Goal: Task Accomplishment & Management: Manage account settings

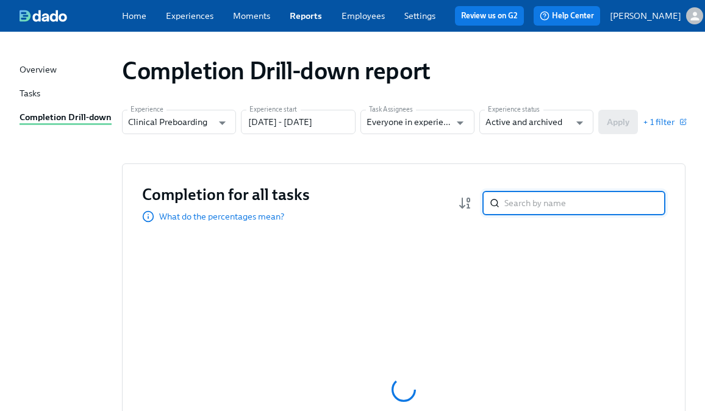
click at [523, 212] on input "search" at bounding box center [584, 203] width 161 height 24
type input "carmen"
drag, startPoint x: 548, startPoint y: 206, endPoint x: 441, endPoint y: 206, distance: 106.7
click at [441, 206] on div "Completion for all tasks What do the percentages mean? carmen ​" at bounding box center [403, 203] width 523 height 39
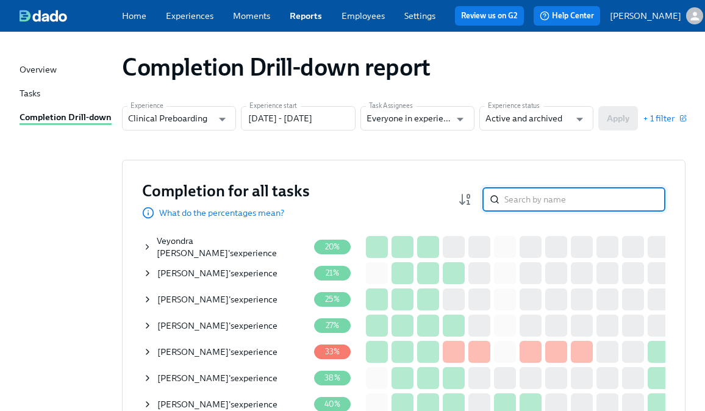
scroll to position [2, 0]
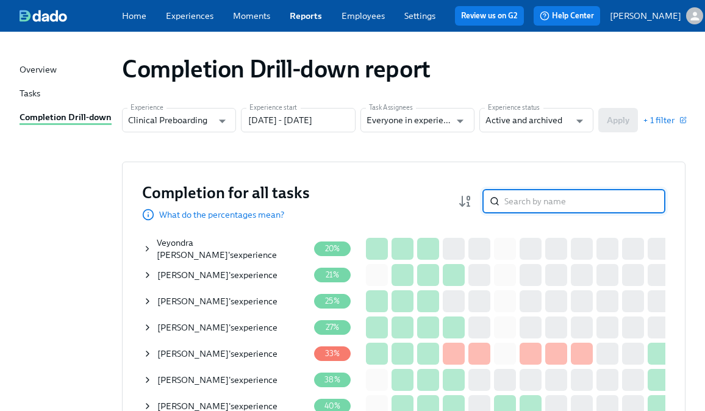
click at [529, 203] on input "search" at bounding box center [584, 201] width 161 height 24
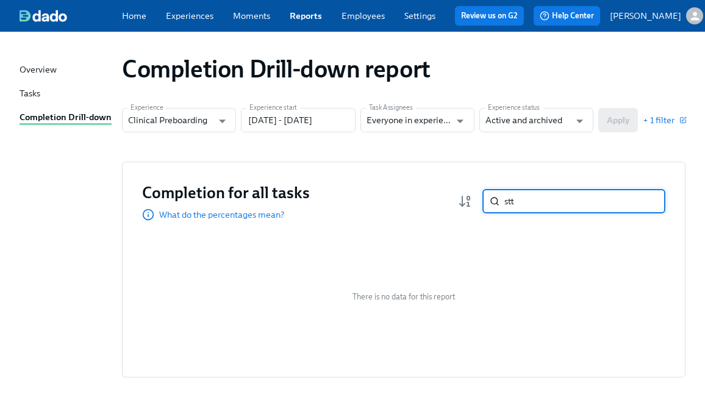
type input "stt\"
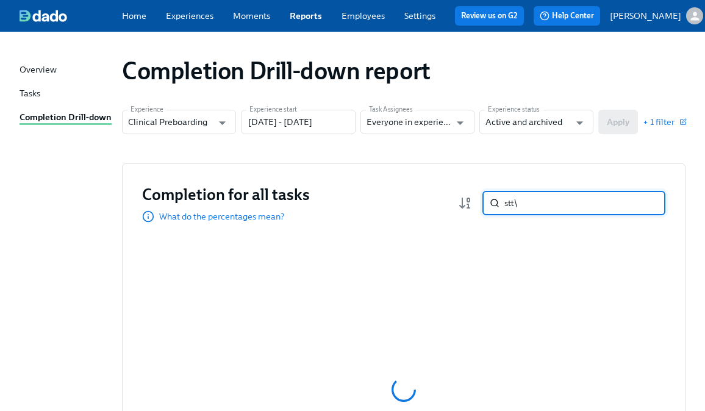
click at [522, 202] on input "stt\" at bounding box center [584, 203] width 161 height 24
type input "strach"
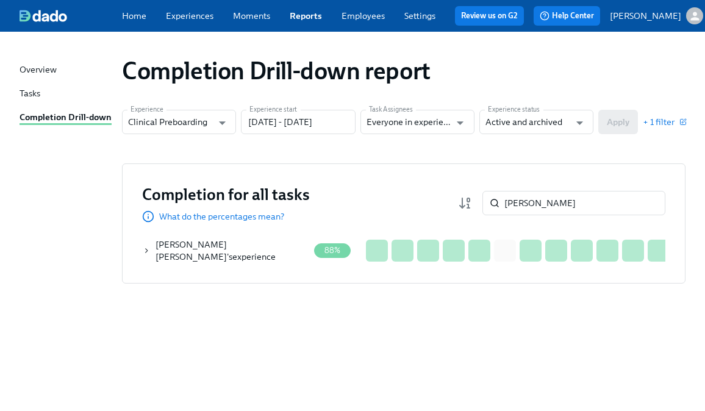
click at [146, 252] on icon at bounding box center [147, 251] width 8 height 10
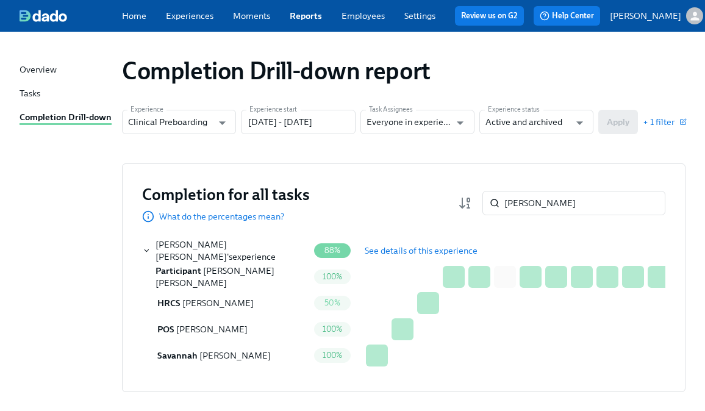
click at [440, 257] on span "See details of this experience" at bounding box center [421, 251] width 113 height 12
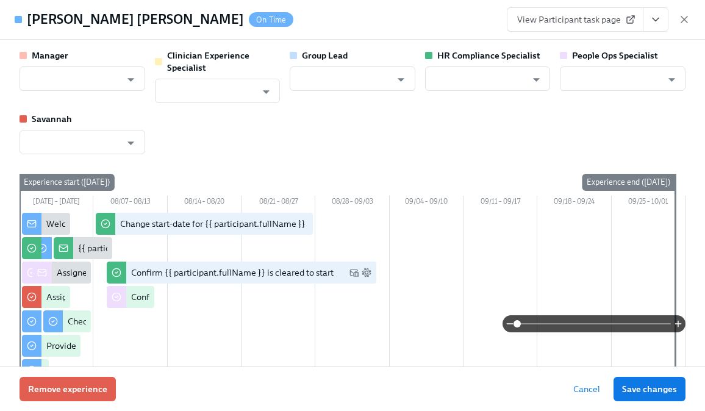
type input "Denise Chevalier"
type input "Keenan Nessl"
type input "Denise Chevalier"
type input "Chelsey Mendoza"
type input "Jacqueline Jean"
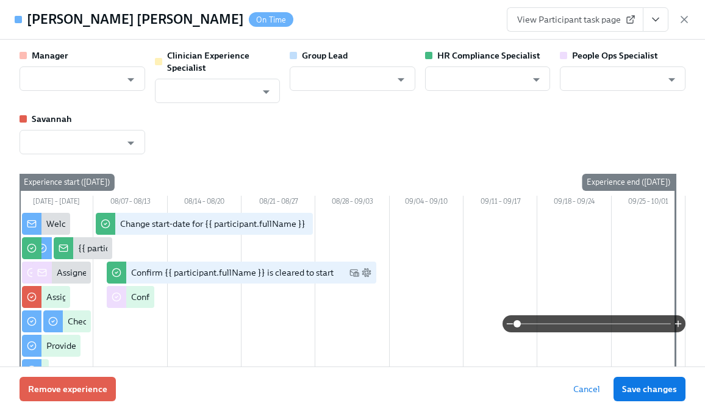
type input "[PERSON_NAME]"
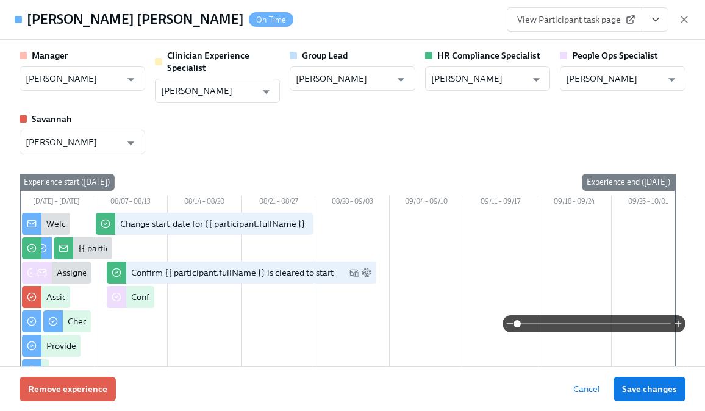
click at [601, 16] on span "View Participant task page" at bounding box center [575, 19] width 116 height 12
click at [664, 21] on button "View task page" at bounding box center [656, 19] width 26 height 24
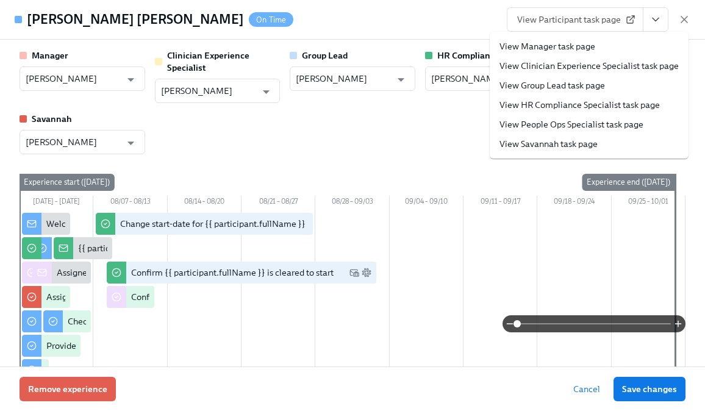
click at [573, 101] on link "View HR Compliance Specialist task page" at bounding box center [580, 105] width 160 height 12
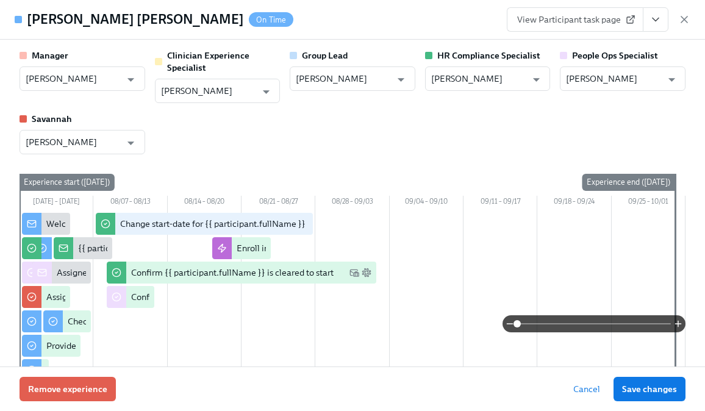
click at [683, 30] on div "View Participant task page" at bounding box center [599, 19] width 184 height 24
click at [683, 24] on icon "button" at bounding box center [684, 19] width 12 height 12
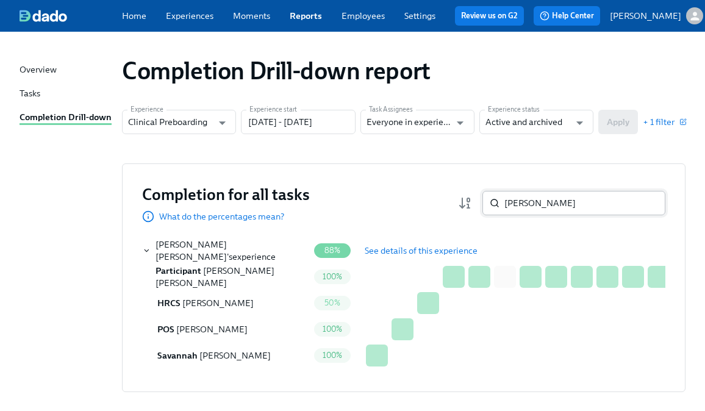
click at [547, 199] on input "strach" at bounding box center [584, 203] width 161 height 24
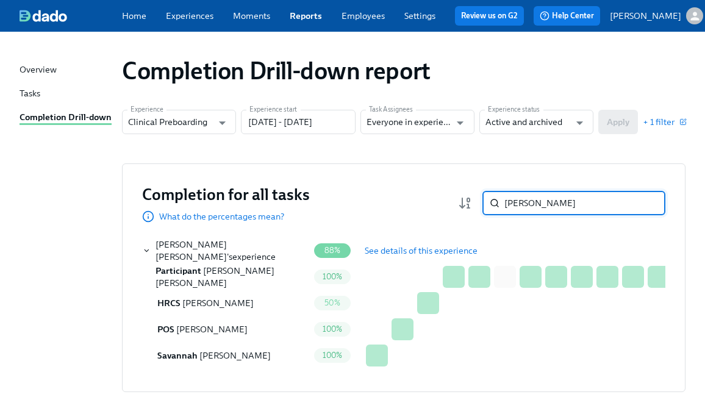
click at [547, 199] on input "strach" at bounding box center [584, 203] width 161 height 24
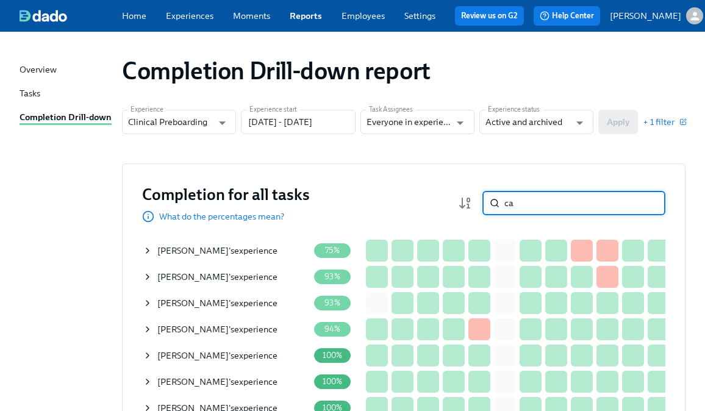
type input "c"
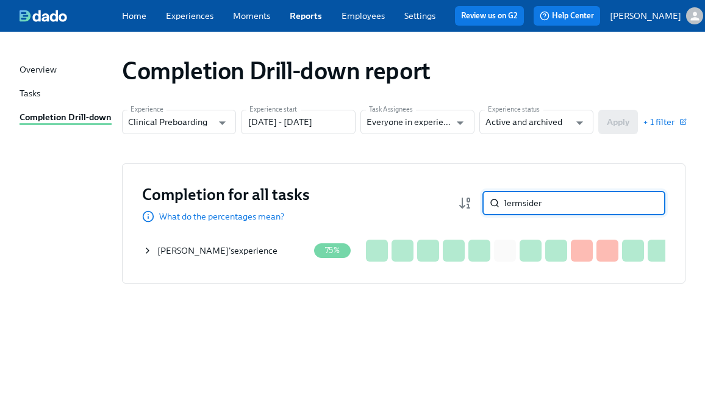
type input "lermsider"
click at [145, 252] on icon at bounding box center [148, 251] width 10 height 10
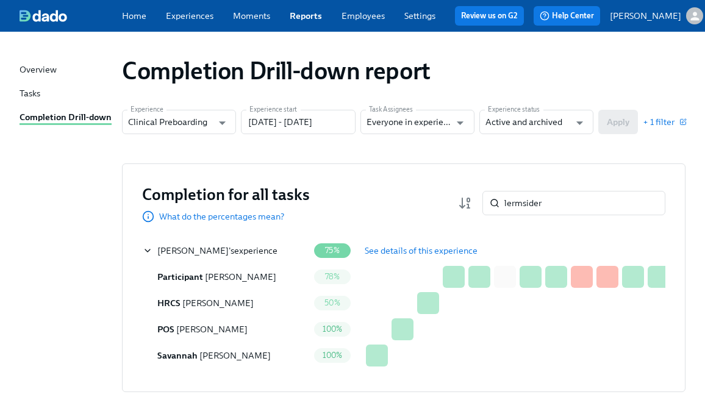
click at [426, 257] on span "See details of this experience" at bounding box center [421, 251] width 113 height 12
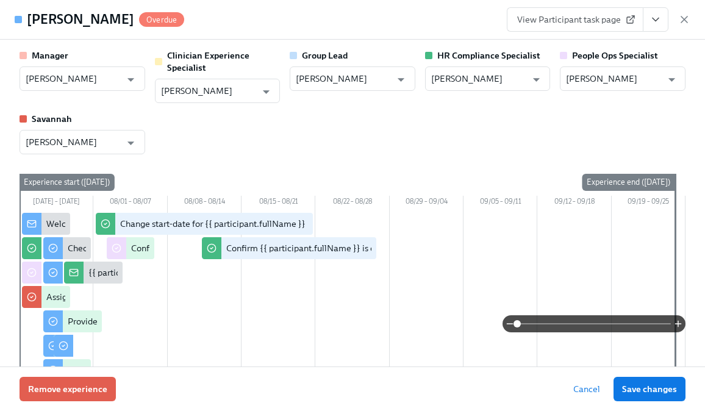
click at [584, 16] on span "View Participant task page" at bounding box center [575, 19] width 116 height 12
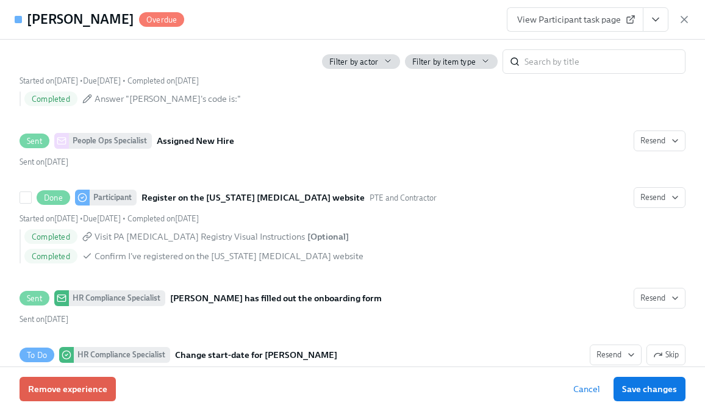
scroll to position [2148, 0]
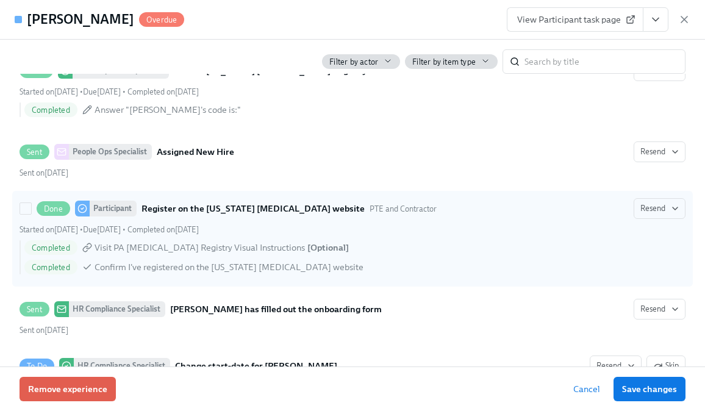
click at [477, 220] on div "Done Participant Register on the Pennsylvania Child Abuse website PTE and Contr…" at bounding box center [353, 238] width 666 height 81
click at [31, 214] on input "Done Participant Register on the Pennsylvania Child Abuse website PTE and Contr…" at bounding box center [25, 208] width 11 height 11
checkbox input "true"
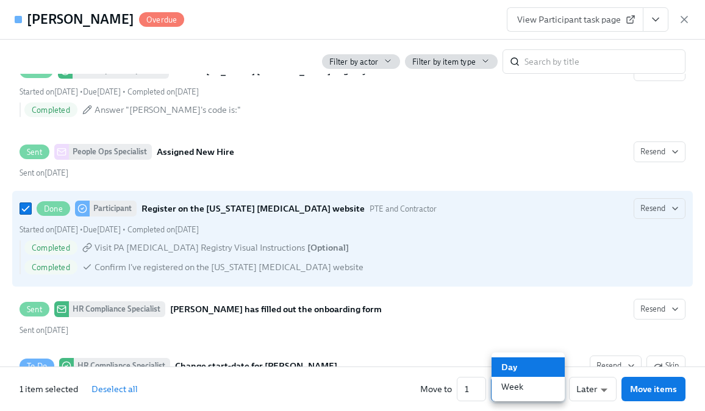
click at [532, 389] on body "Home Experiences Moments Reports Employees Settings Review us on G2 Help Center…" at bounding box center [352, 230] width 705 height 461
click at [526, 400] on ul "Day Week" at bounding box center [528, 377] width 73 height 49
click at [526, 395] on li "Week" at bounding box center [528, 387] width 73 height 20
type input "w"
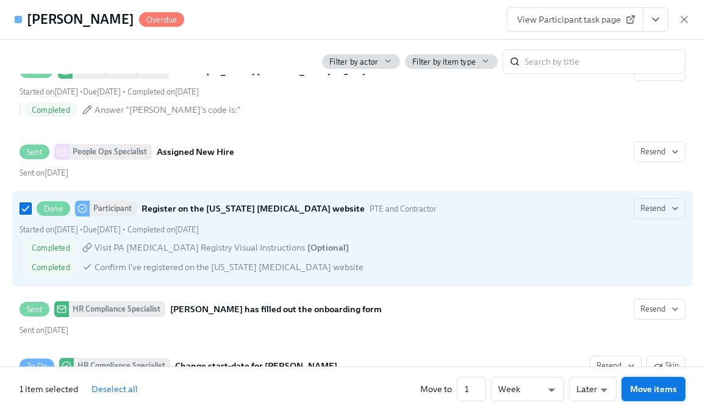
click at [633, 396] on button "Move items" at bounding box center [654, 389] width 64 height 24
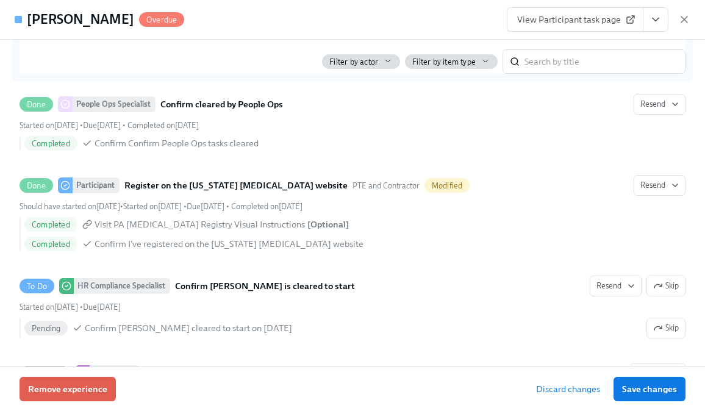
scroll to position [2479, 0]
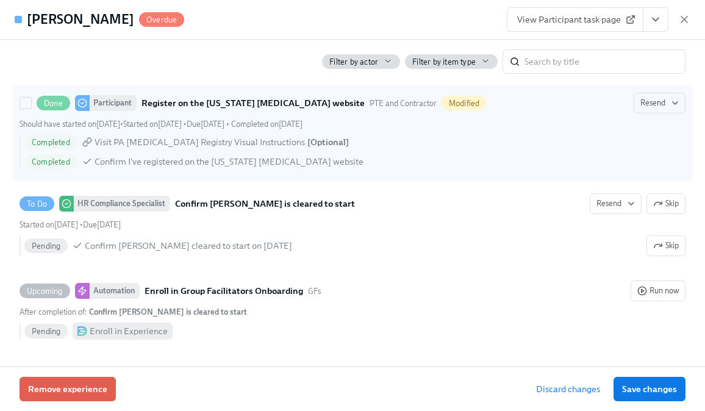
click at [532, 149] on div "Completed Visit PA Child Abuse Registry Visual Instructions [ Optional ]" at bounding box center [354, 142] width 661 height 15
click at [31, 109] on input "Done Participant Register on the Pennsylvania Child Abuse website PTE and Contr…" at bounding box center [25, 103] width 11 height 11
checkbox input "true"
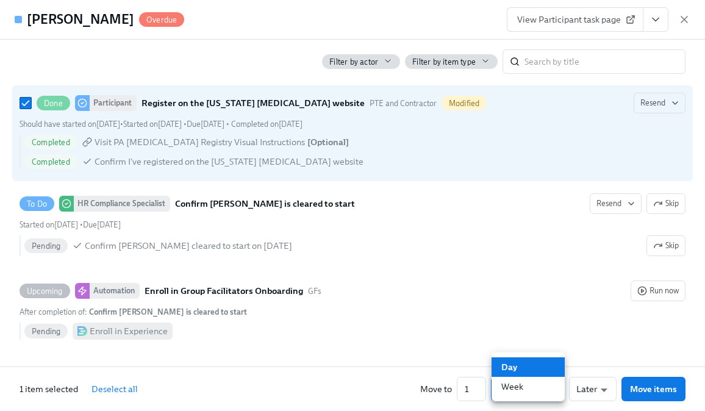
click at [542, 398] on body "Home Experiences Moments Reports Employees Settings Review us on G2 Help Center…" at bounding box center [352, 230] width 705 height 461
click at [537, 381] on li "Week" at bounding box center [528, 387] width 73 height 20
type input "w"
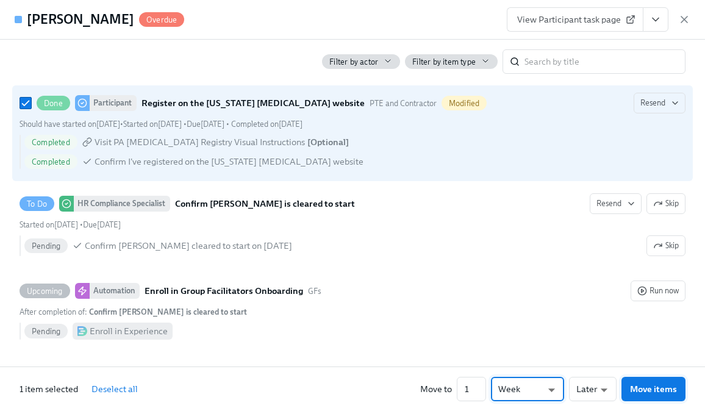
click at [656, 392] on span "Move items" at bounding box center [653, 389] width 47 height 12
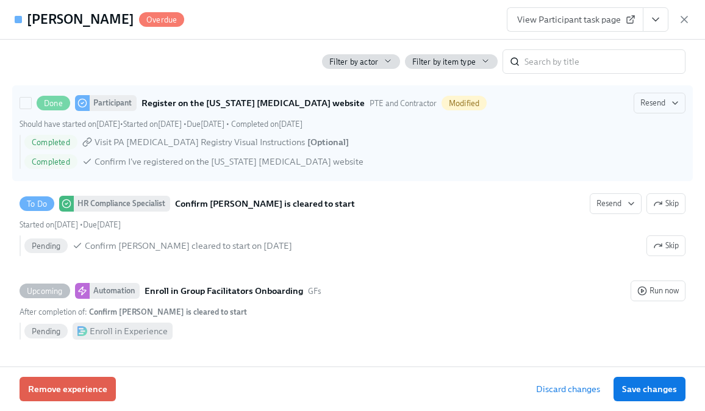
click at [512, 118] on div "Should have started on August 11th • Started on July 28th • Due August 13th • C…" at bounding box center [353, 124] width 666 height 12
click at [31, 109] on input "Done Participant Register on the Pennsylvania Child Abuse website PTE and Contr…" at bounding box center [25, 103] width 11 height 11
checkbox input "true"
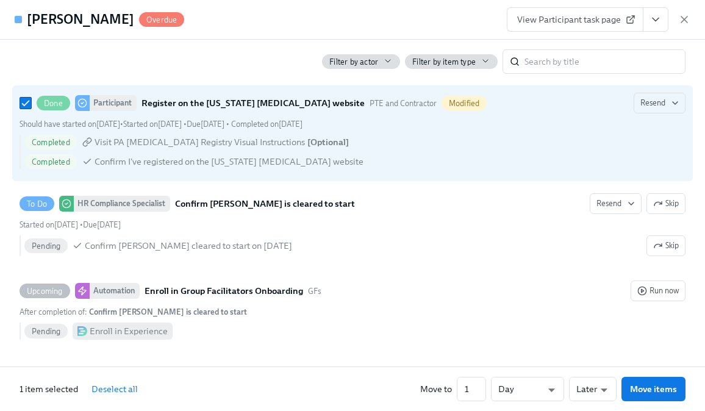
click at [634, 401] on div "1 item selected Deselect all Move to 1 ​ Day d ​ Later later ​ Move items" at bounding box center [352, 389] width 705 height 45
click at [635, 393] on span "Move items" at bounding box center [653, 389] width 47 height 12
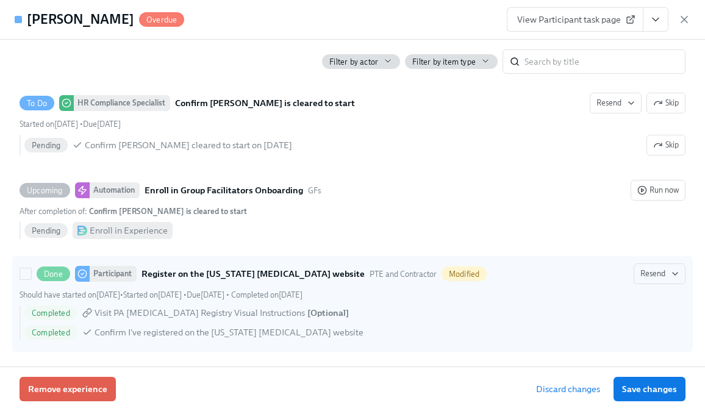
click at [485, 284] on div "Done Participant Register on the Pennsylvania Child Abuse website PTE and Contr…" at bounding box center [353, 304] width 666 height 81
click at [31, 279] on input "Done Participant Register on the Pennsylvania Child Abuse website PTE and Contr…" at bounding box center [25, 273] width 11 height 11
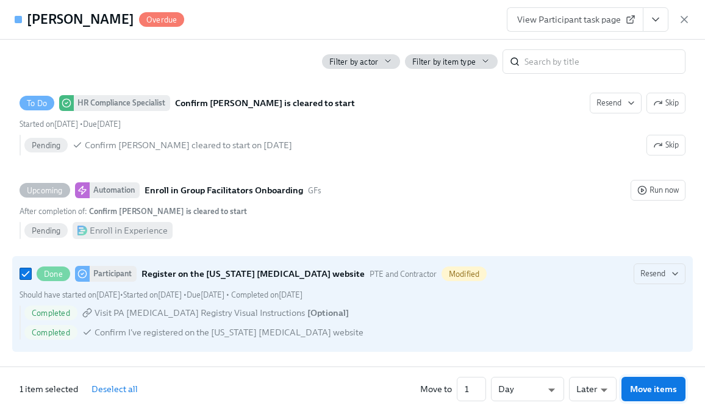
click at [634, 389] on span "Move items" at bounding box center [653, 389] width 47 height 12
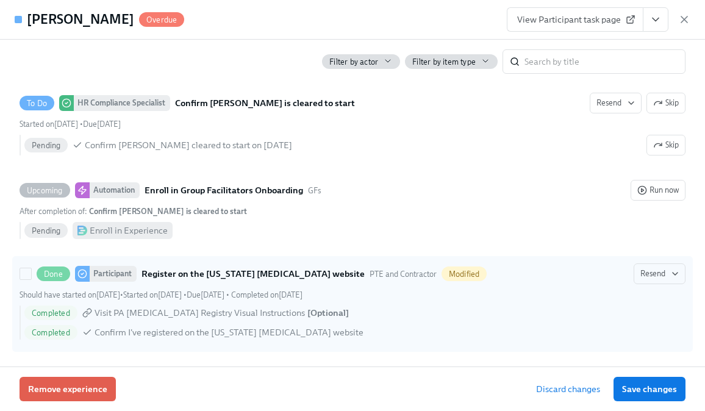
click at [531, 320] on div "Completed Visit PA Child Abuse Registry Visual Instructions [ Optional ]" at bounding box center [354, 313] width 661 height 15
click at [31, 279] on input "Done Participant Register on the Pennsylvania Child Abuse website PTE and Contr…" at bounding box center [25, 273] width 11 height 11
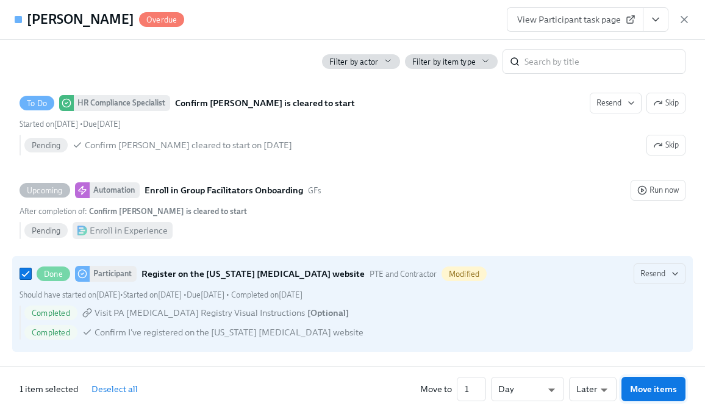
click at [645, 384] on span "Move items" at bounding box center [653, 389] width 47 height 12
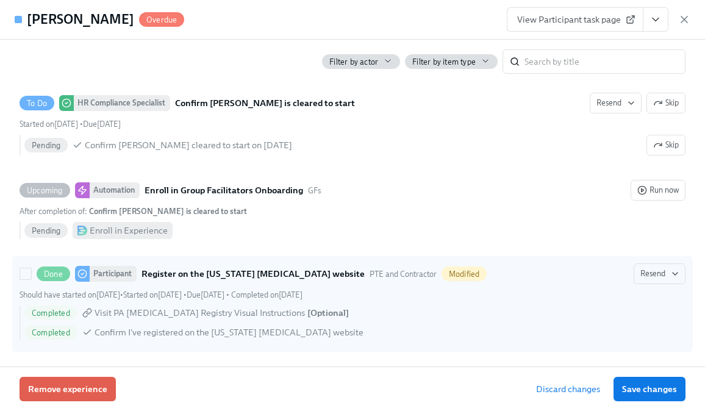
click at [595, 331] on div "Completed Confirm I've registered on the Pennsylvania Child Abuse website" at bounding box center [354, 332] width 661 height 15
click at [31, 279] on input "Done Participant Register on the Pennsylvania Child Abuse website PTE and Contr…" at bounding box center [25, 273] width 11 height 11
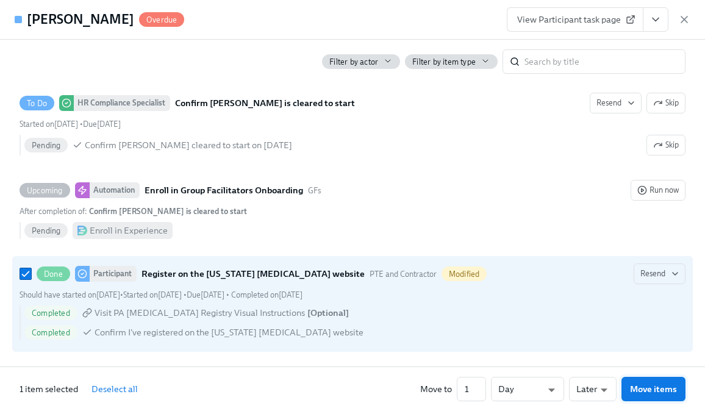
click at [658, 383] on span "Move items" at bounding box center [653, 389] width 47 height 12
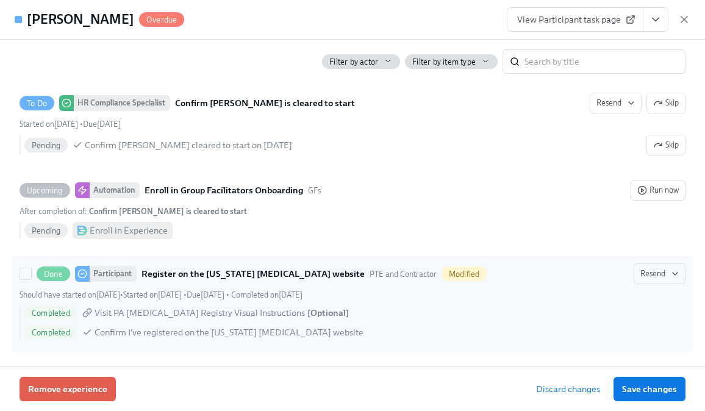
click at [597, 306] on div "Completed Visit PA Child Abuse Registry Visual Instructions [ Optional ]" at bounding box center [354, 313] width 661 height 15
click at [31, 279] on input "Done Participant Register on the Pennsylvania Child Abuse website PTE and Contr…" at bounding box center [25, 273] width 11 height 11
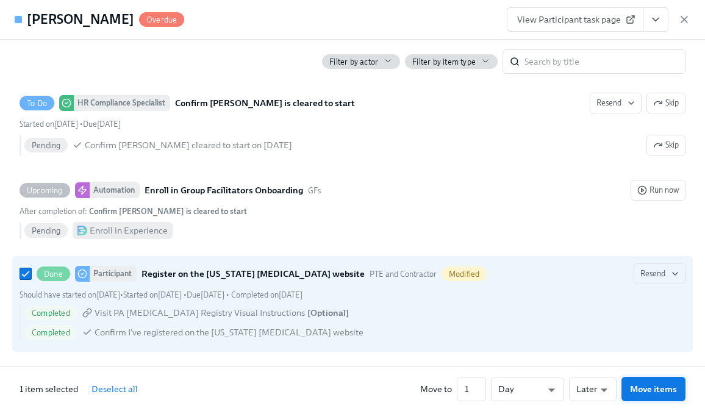
click at [660, 391] on span "Move items" at bounding box center [653, 389] width 47 height 12
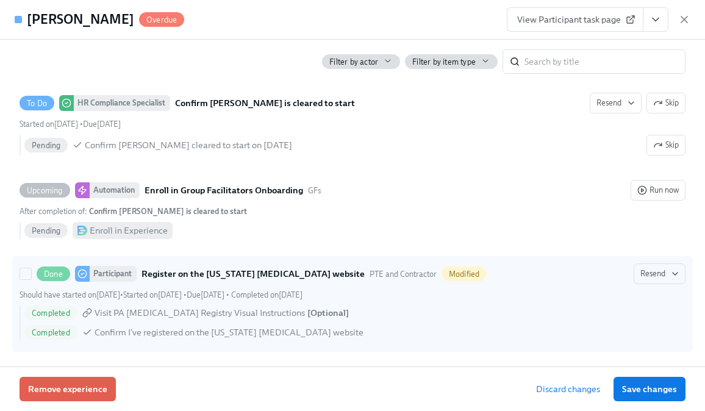
click at [618, 315] on div "Completed Visit PA Child Abuse Registry Visual Instructions [ Optional ]" at bounding box center [354, 313] width 661 height 15
click at [31, 279] on input "Done Participant Register on the Pennsylvania Child Abuse website PTE and Contr…" at bounding box center [25, 273] width 11 height 11
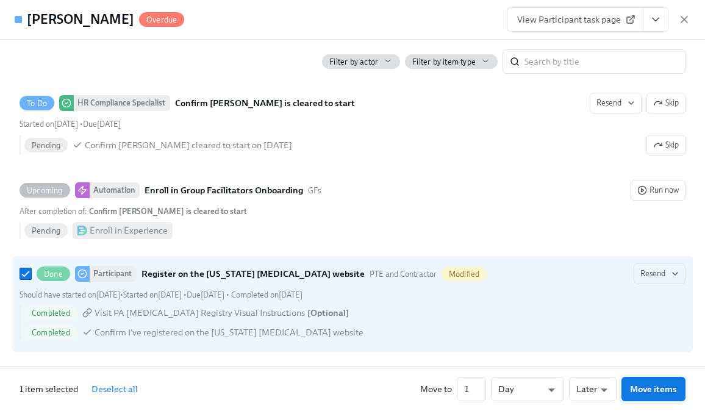
click at [657, 387] on span "Move items" at bounding box center [653, 389] width 47 height 12
checkbox input "false"
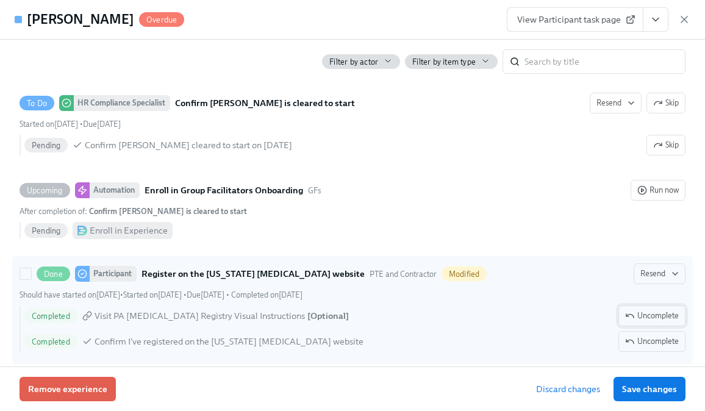
click at [639, 316] on span "Uncomplete" at bounding box center [652, 316] width 54 height 12
click at [639, 339] on span "Uncomplete" at bounding box center [652, 341] width 54 height 12
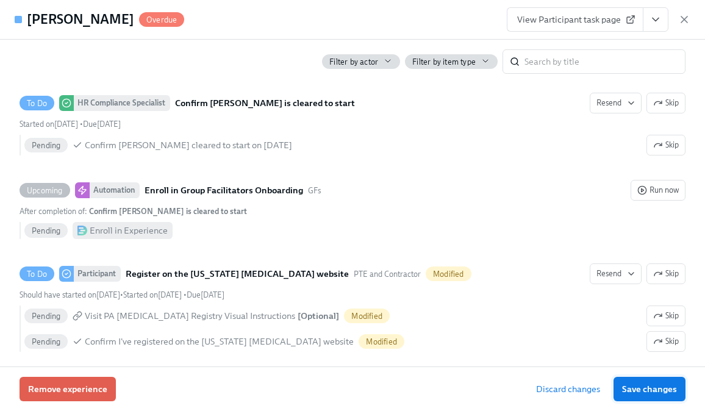
click at [631, 388] on span "Save changes" at bounding box center [649, 389] width 55 height 12
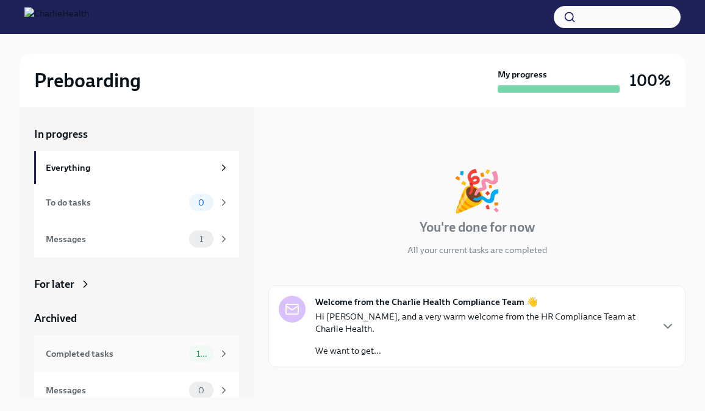
click at [94, 348] on div "Completed tasks" at bounding box center [115, 353] width 138 height 13
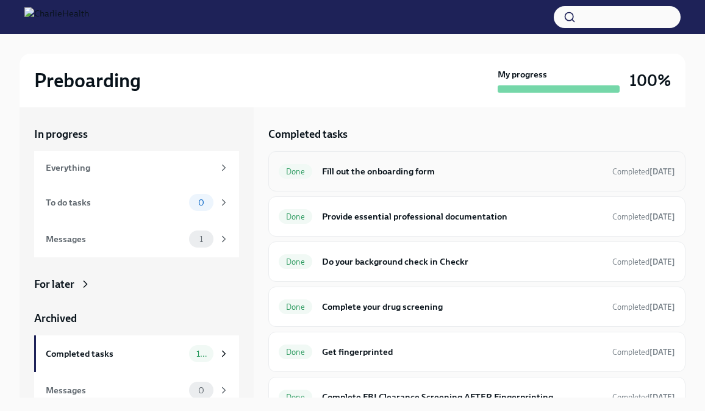
click at [418, 175] on h6 "Fill out the onboarding form" at bounding box center [462, 171] width 281 height 13
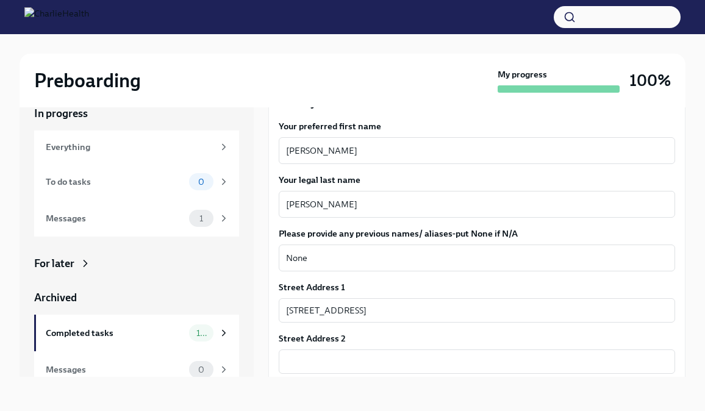
scroll to position [177, 0]
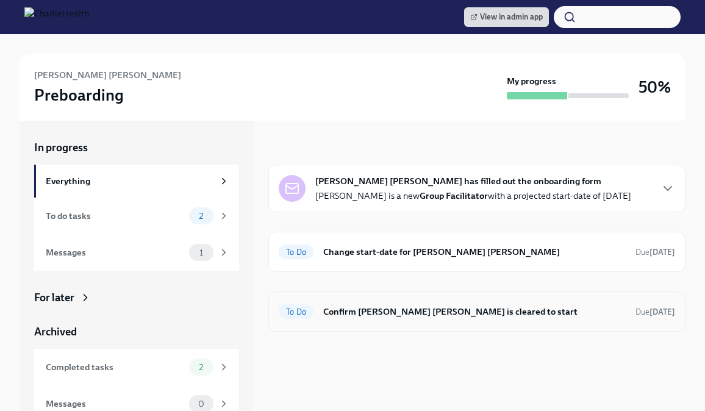
click at [404, 312] on h6 "Confirm Strachan Strachan is cleared to start" at bounding box center [474, 311] width 303 height 13
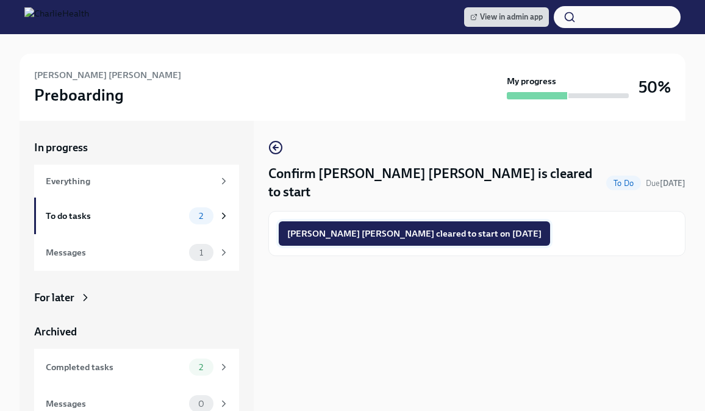
click at [397, 228] on span "Strachan Strachan cleared to start on 08/18/2025" at bounding box center [414, 234] width 254 height 12
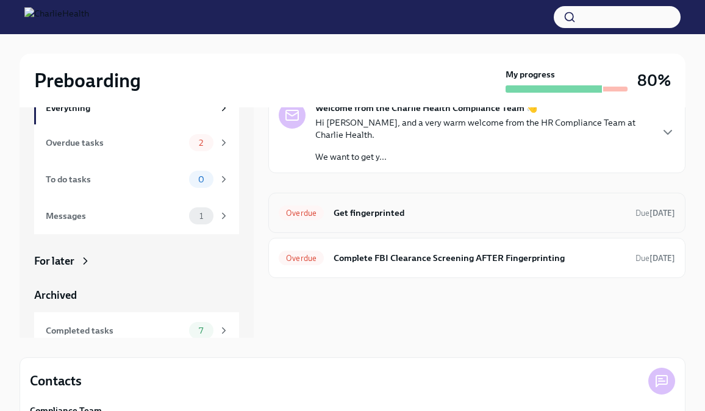
scroll to position [95, 0]
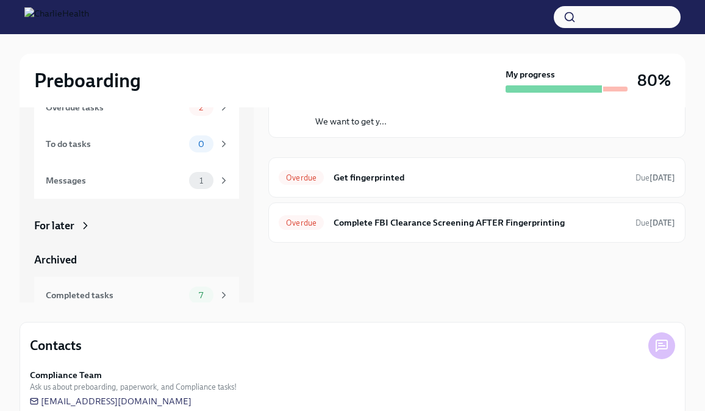
click at [89, 293] on div "Completed tasks" at bounding box center [115, 295] width 138 height 13
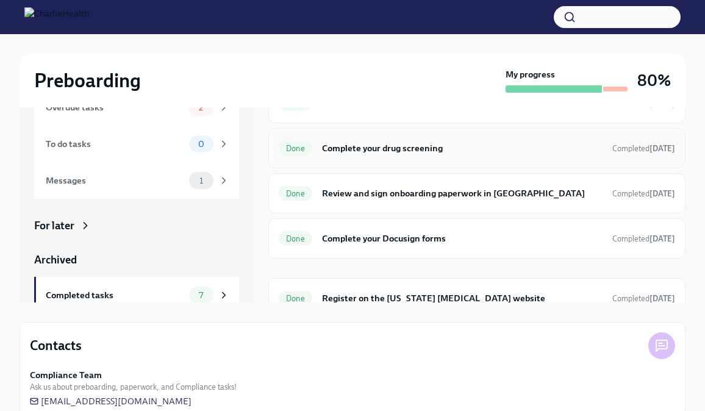
scroll to position [79, 0]
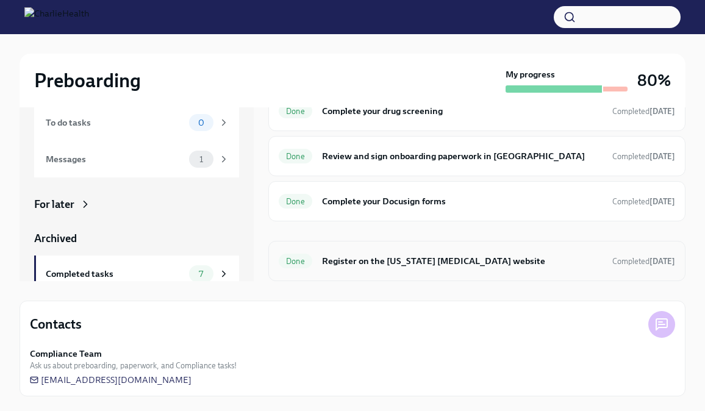
click at [374, 253] on div "Done Register on the [US_STATE] [MEDICAL_DATA] website Completed [DATE]" at bounding box center [477, 261] width 396 height 20
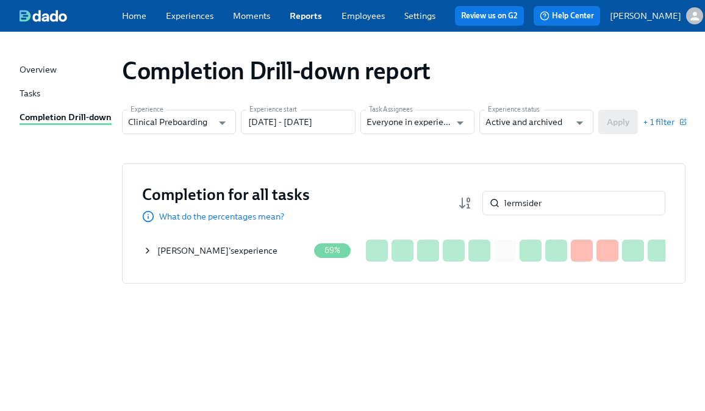
click at [146, 254] on icon at bounding box center [148, 251] width 10 height 10
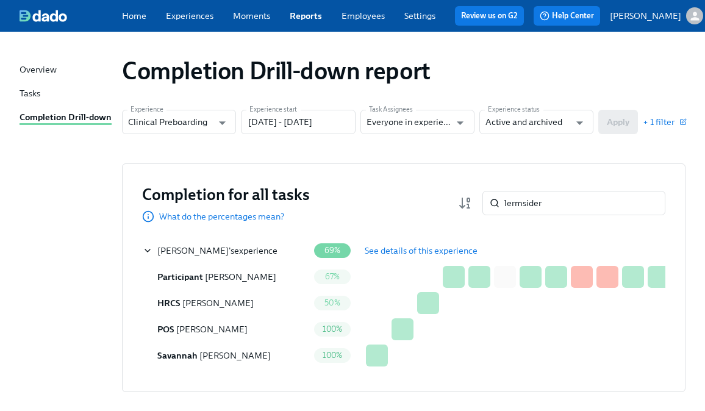
click at [465, 257] on span "See details of this experience" at bounding box center [421, 251] width 113 height 12
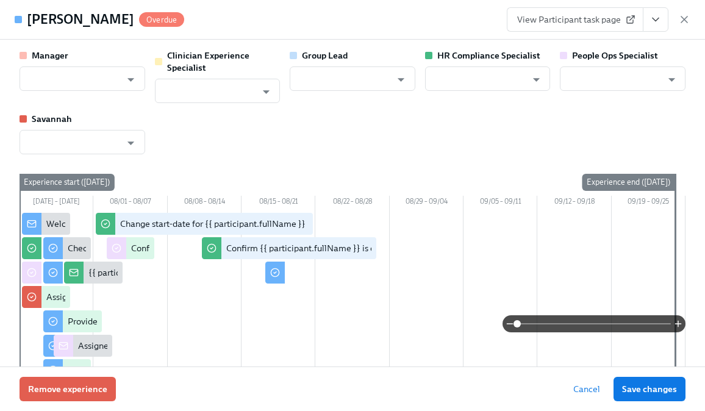
type input "[PERSON_NAME]"
type input "Chelsey Mendoza"
type input "Jacqueline Jean"
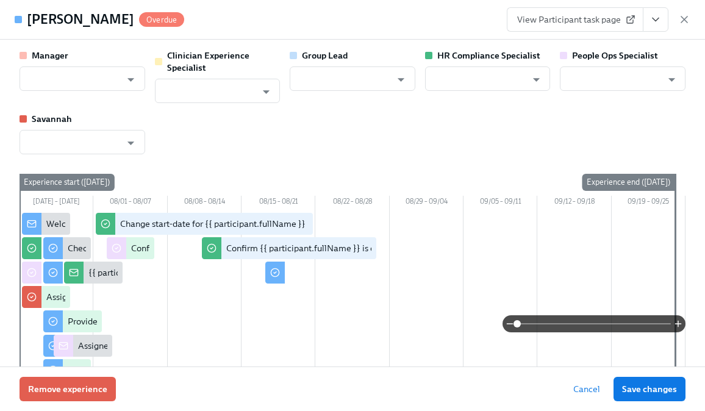
type input "Savannah Doherty"
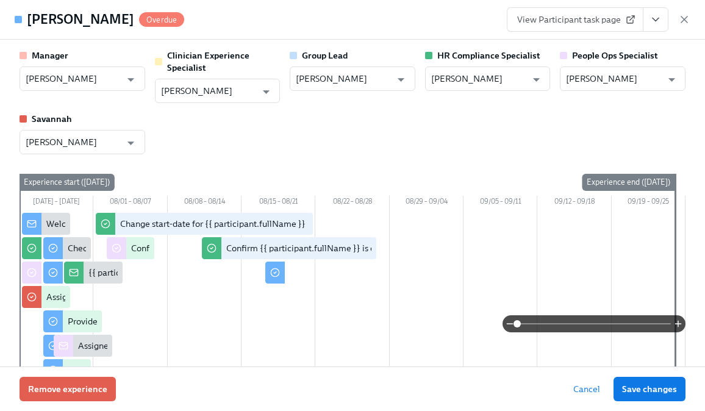
click at [655, 20] on icon "View task page" at bounding box center [656, 19] width 12 height 12
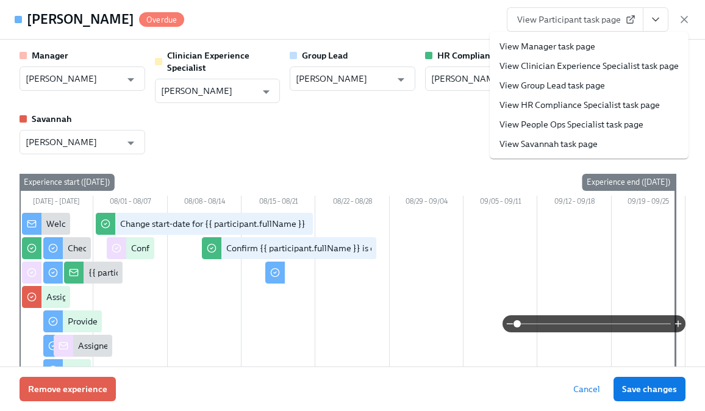
click at [562, 109] on link "View HR Compliance Specialist task page" at bounding box center [580, 105] width 160 height 12
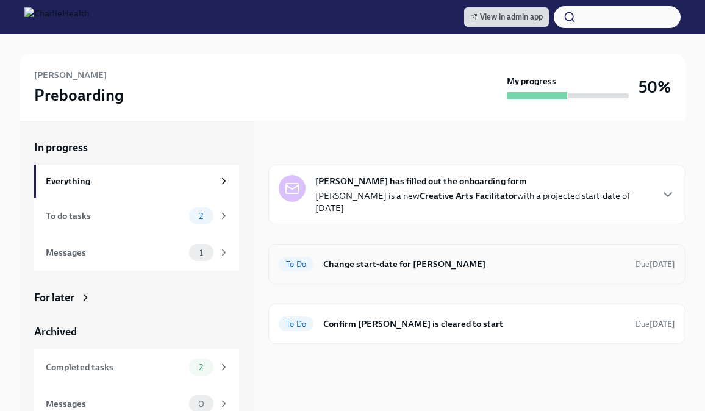
click at [420, 257] on h6 "Change start-date for [PERSON_NAME]" at bounding box center [474, 263] width 303 height 13
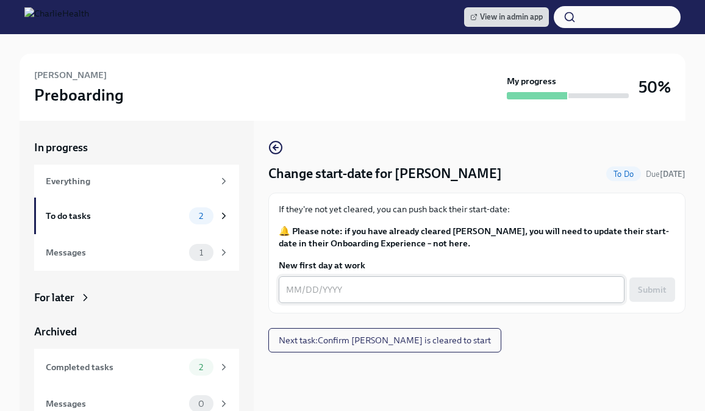
click at [341, 289] on textarea "New first day at work" at bounding box center [451, 289] width 331 height 15
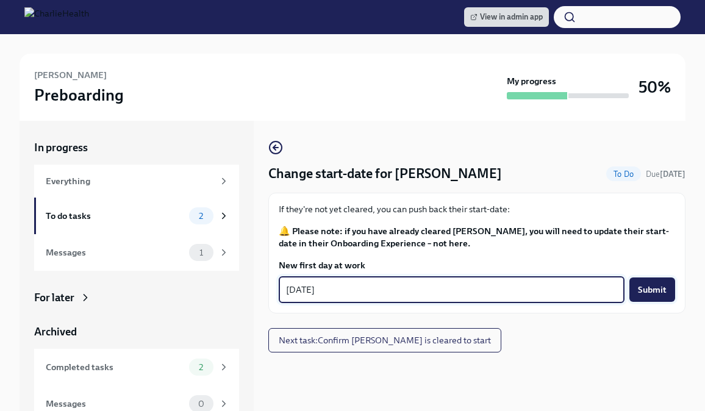
type textarea "08/19/2025"
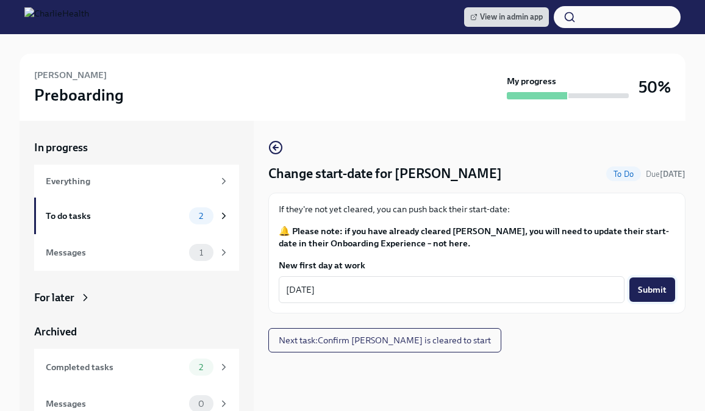
click at [648, 293] on span "Submit" at bounding box center [652, 290] width 29 height 12
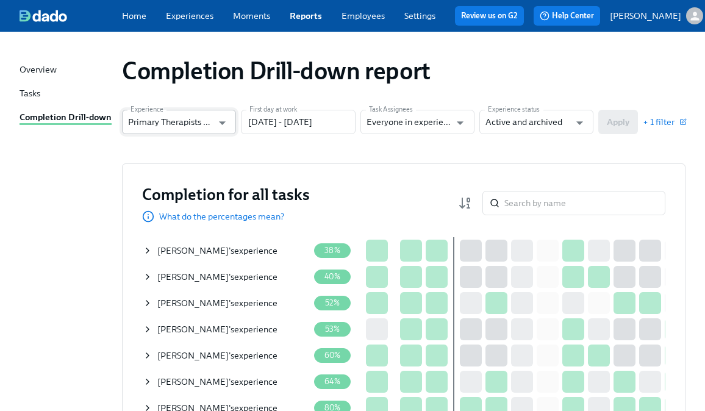
click at [177, 127] on input "Primary Therapists Onboarding" at bounding box center [170, 122] width 84 height 24
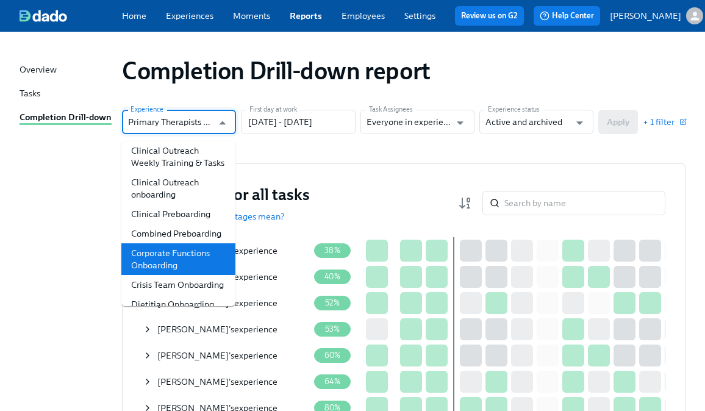
scroll to position [420, 0]
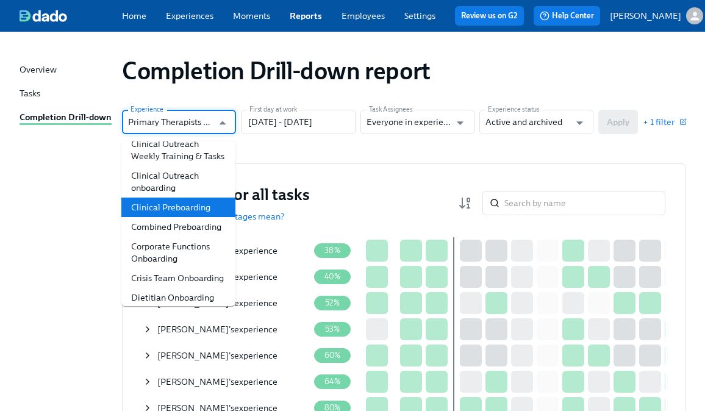
click at [188, 198] on li "Clinical Preboarding" at bounding box center [178, 208] width 114 height 20
type input "Clinical Preboarding"
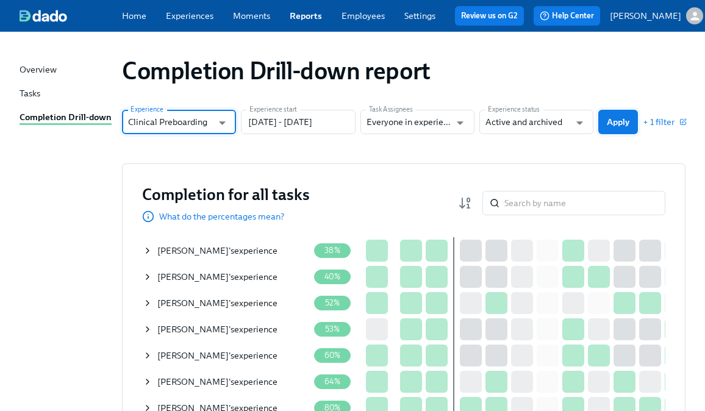
click at [614, 127] on span "Apply" at bounding box center [618, 122] width 23 height 12
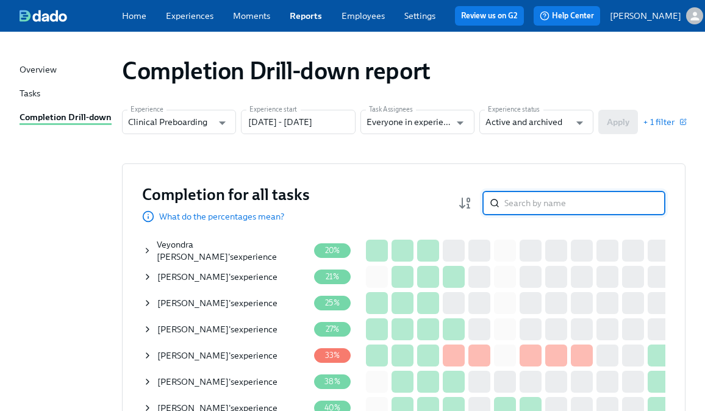
click at [517, 215] on input "search" at bounding box center [584, 203] width 161 height 24
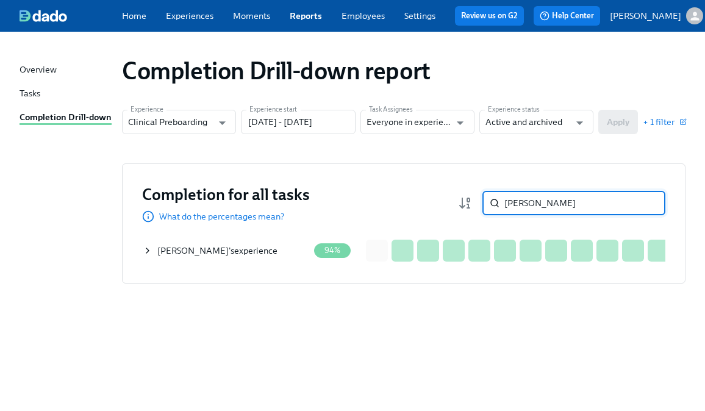
type input "shea"
click at [149, 256] on icon at bounding box center [148, 251] width 10 height 10
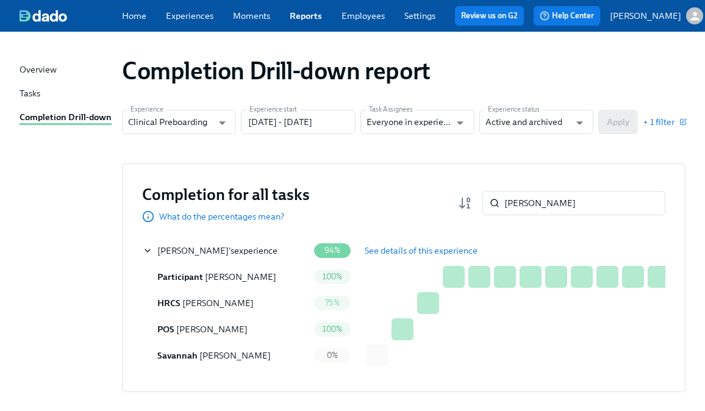
click at [375, 257] on span "See details of this experience" at bounding box center [421, 251] width 113 height 12
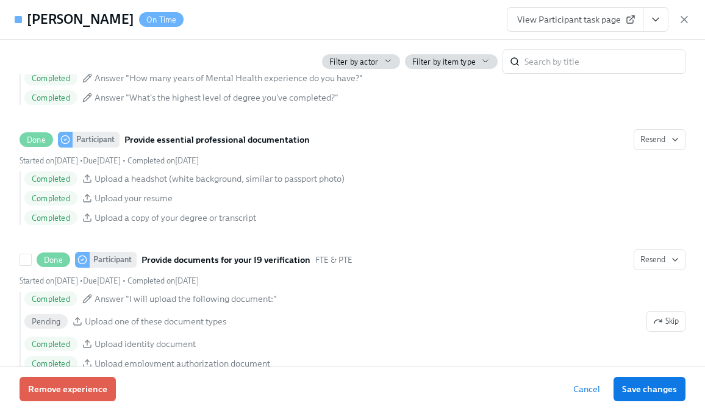
scroll to position [2523, 0]
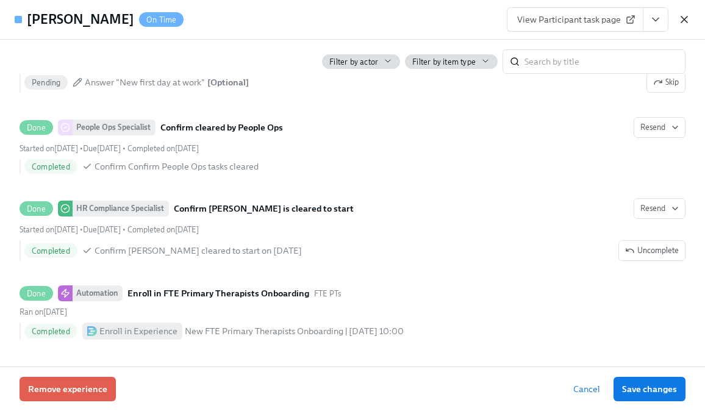
click at [682, 20] on icon "button" at bounding box center [684, 19] width 12 height 12
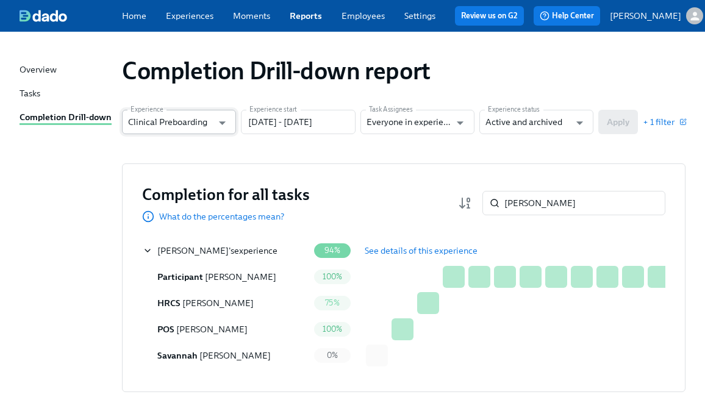
click at [213, 122] on div at bounding box center [222, 122] width 18 height 19
click at [195, 20] on link "Experiences" at bounding box center [190, 15] width 48 height 11
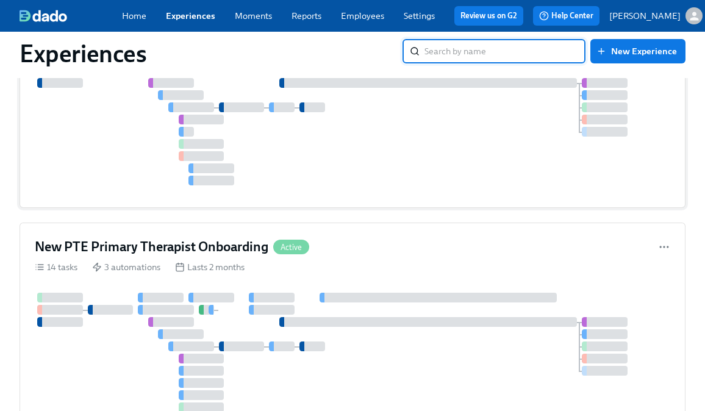
scroll to position [1742, 0]
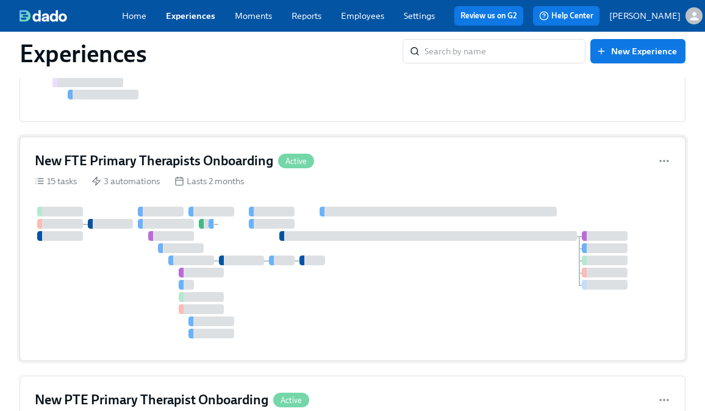
click at [290, 308] on div at bounding box center [353, 273] width 636 height 132
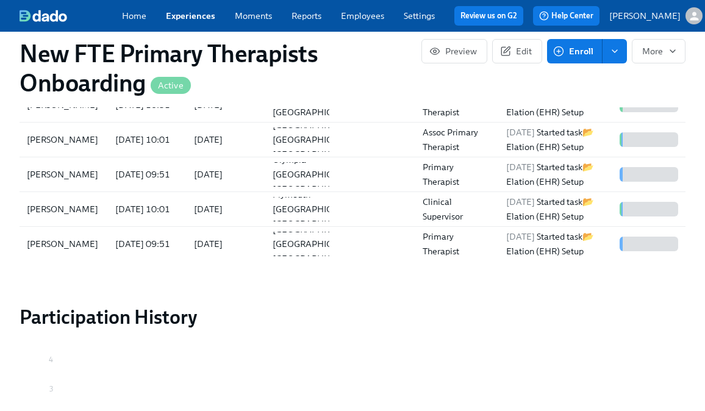
scroll to position [1411, 0]
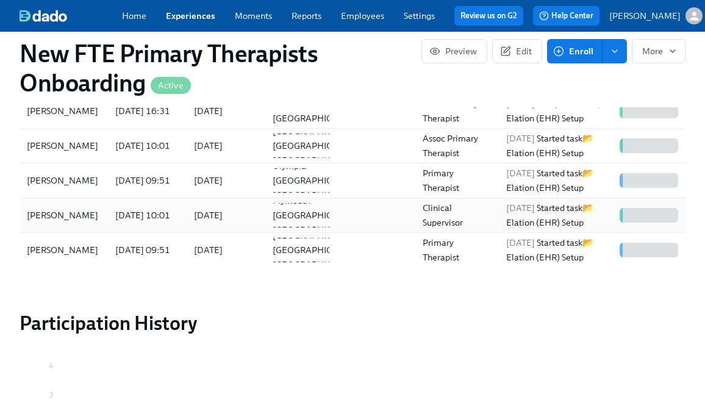
click at [254, 221] on div "2025/08/18" at bounding box center [223, 215] width 79 height 24
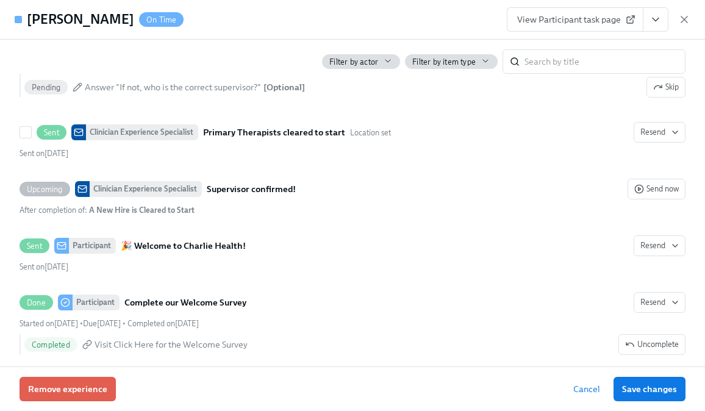
scroll to position [592, 0]
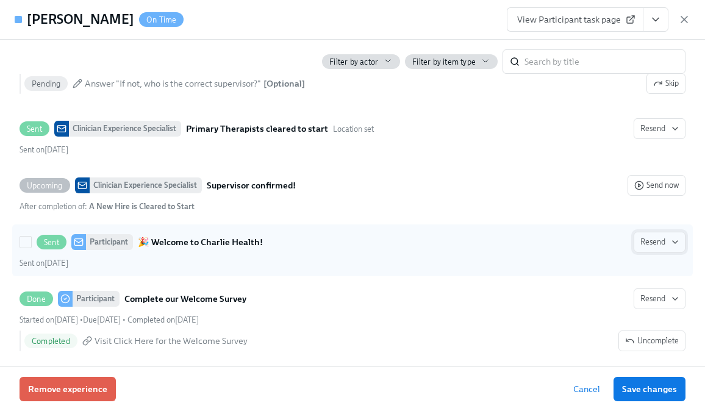
click at [650, 248] on span "Resend" at bounding box center [659, 242] width 38 height 12
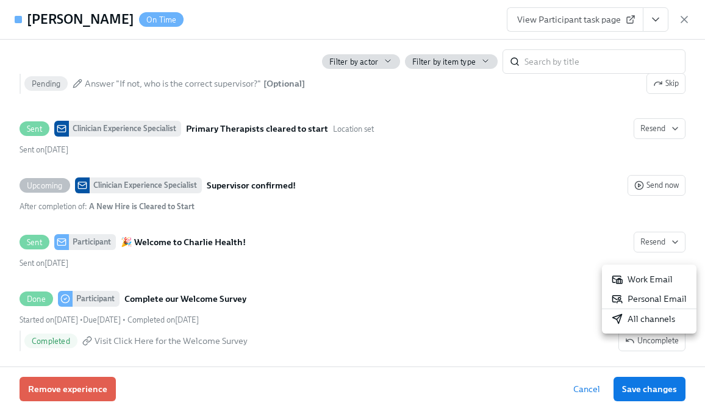
click at [628, 321] on div "All channels" at bounding box center [643, 319] width 63 height 12
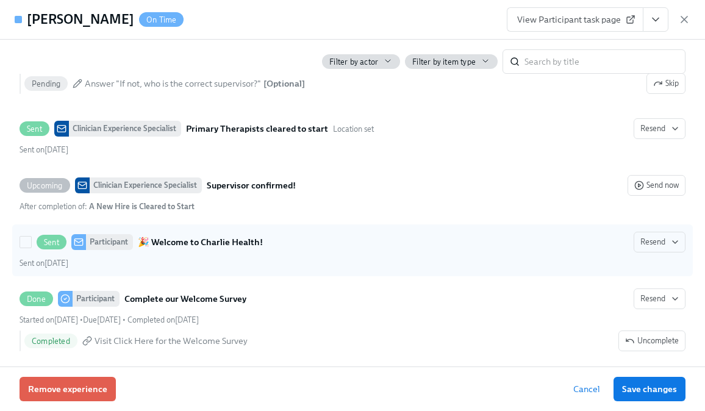
scroll to position [609, 0]
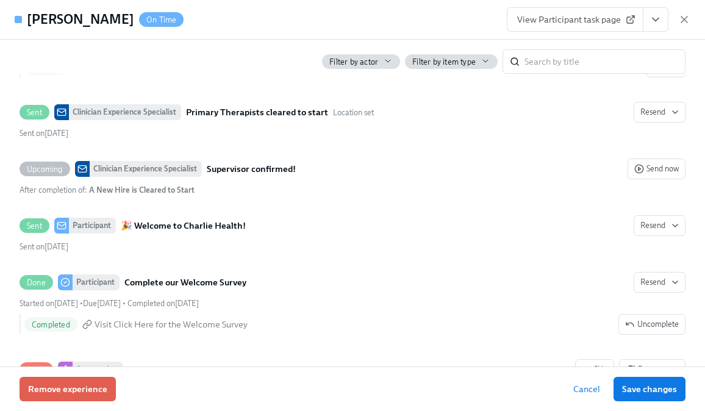
click at [575, 25] on link "View Participant task page" at bounding box center [575, 19] width 137 height 24
